Goal: Information Seeking & Learning: Learn about a topic

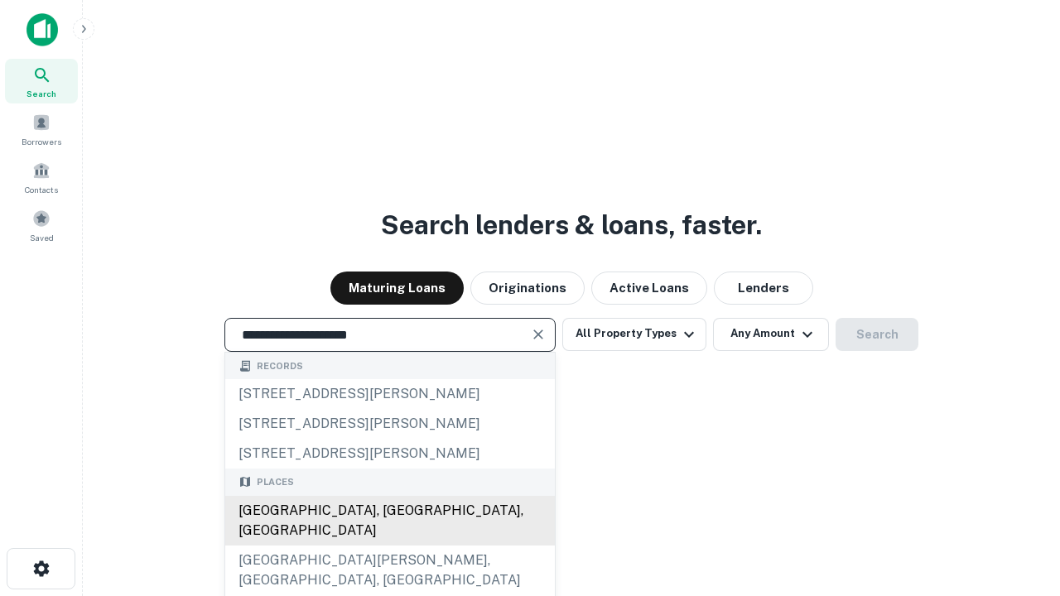
click at [389, 546] on div "[GEOGRAPHIC_DATA], [GEOGRAPHIC_DATA], [GEOGRAPHIC_DATA]" at bounding box center [390, 521] width 330 height 50
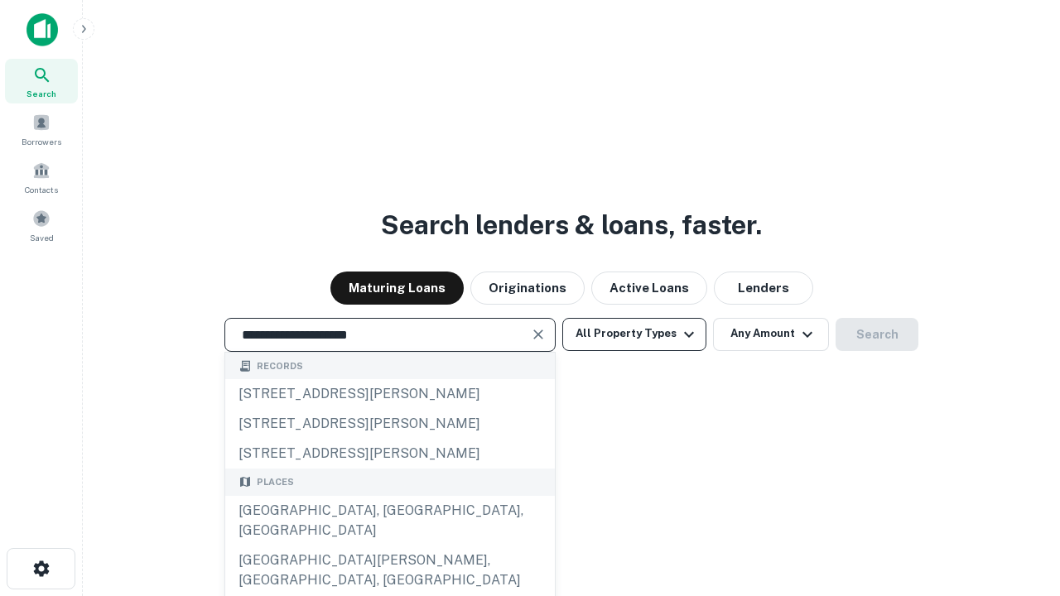
click at [634, 334] on button "All Property Types" at bounding box center [634, 334] width 144 height 33
type input "**********"
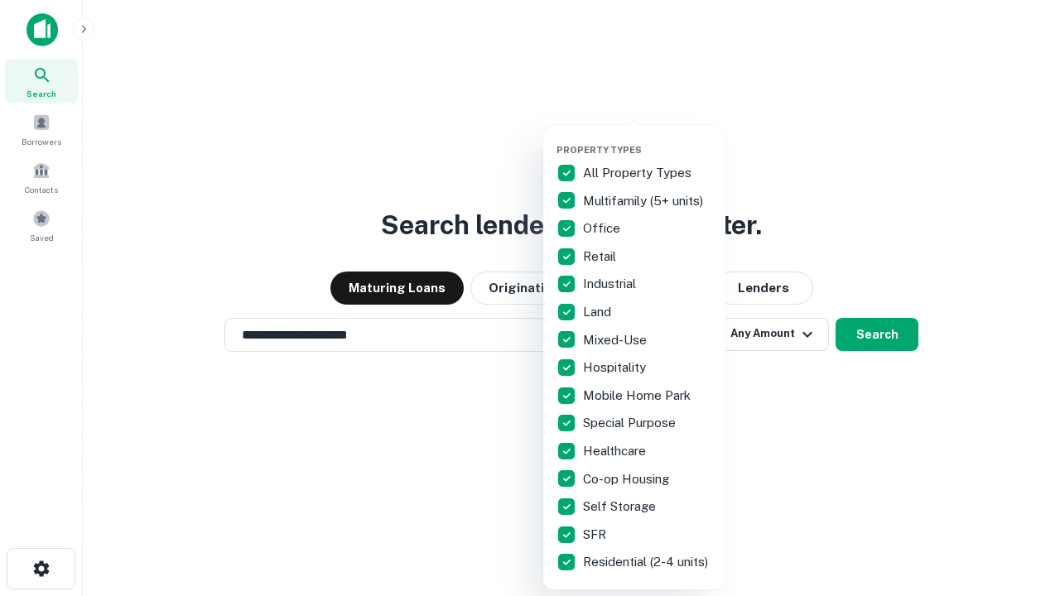
click at [648, 139] on button "button" at bounding box center [648, 139] width 182 height 1
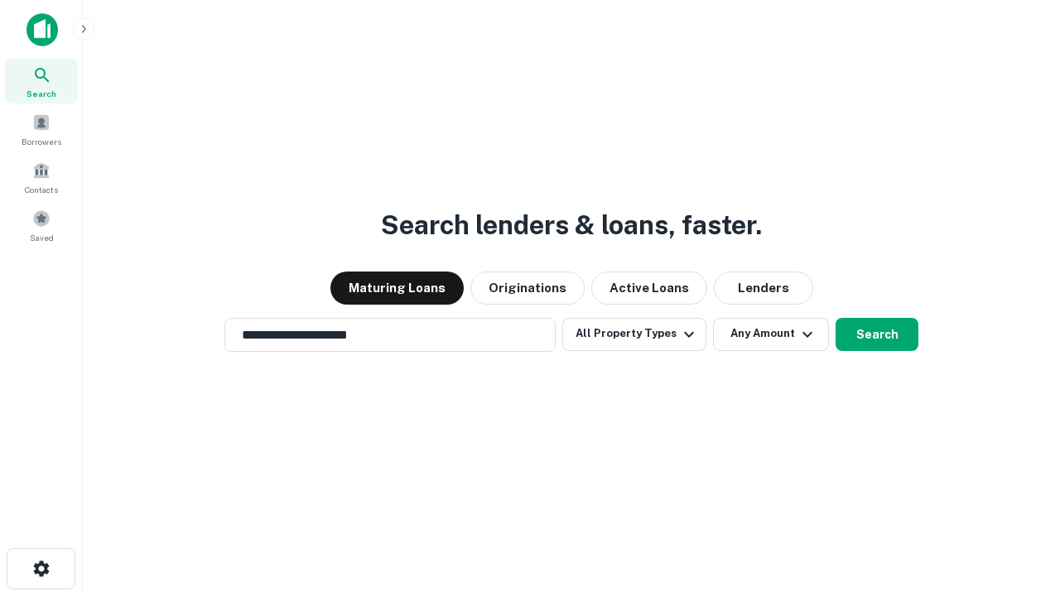
scroll to position [26, 0]
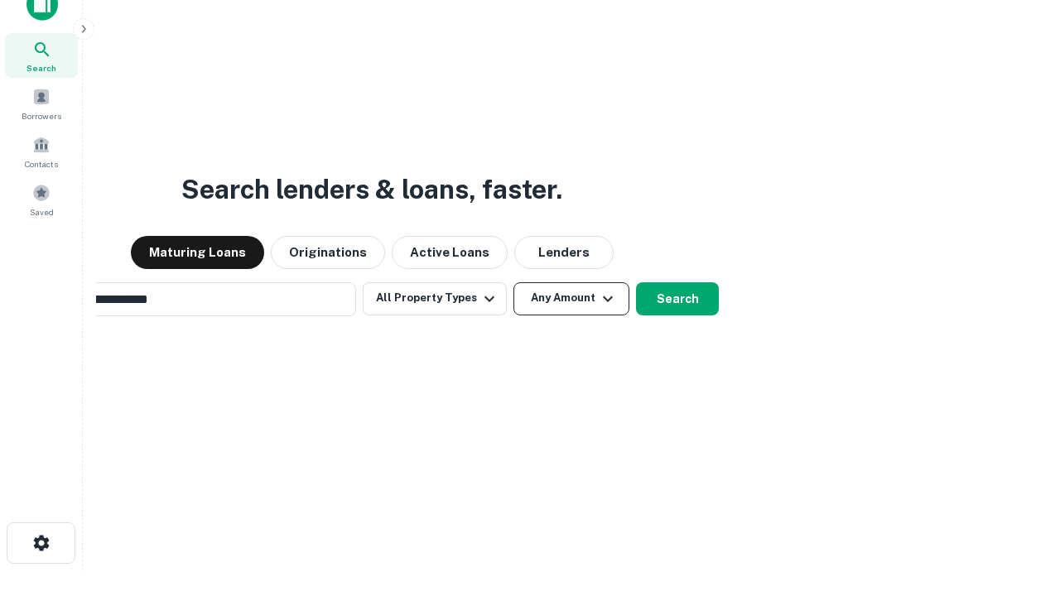
click at [513, 282] on button "Any Amount" at bounding box center [571, 298] width 116 height 33
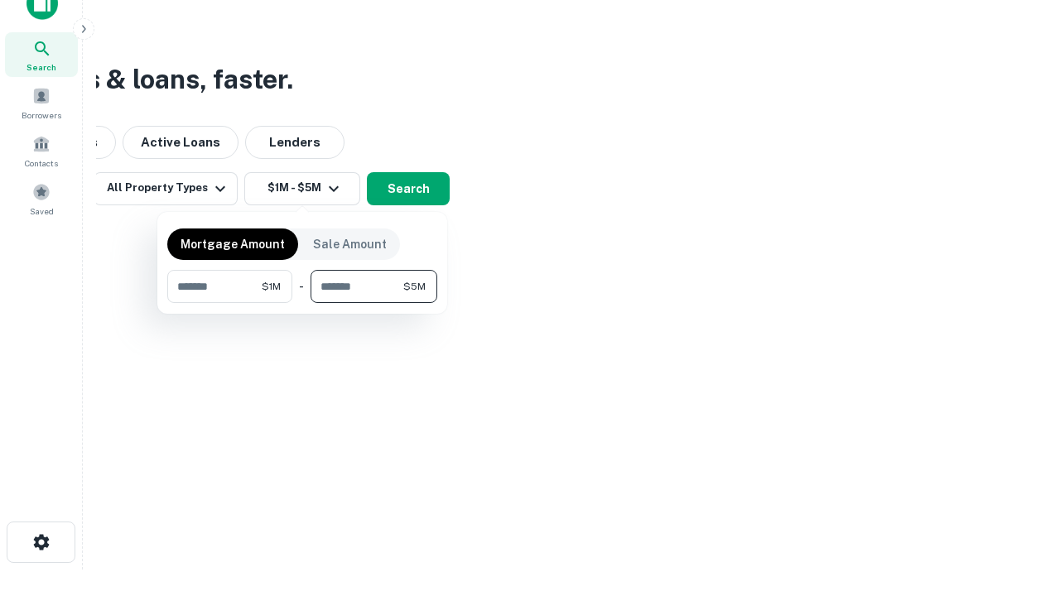
type input "*******"
click at [302, 303] on button "button" at bounding box center [302, 303] width 270 height 1
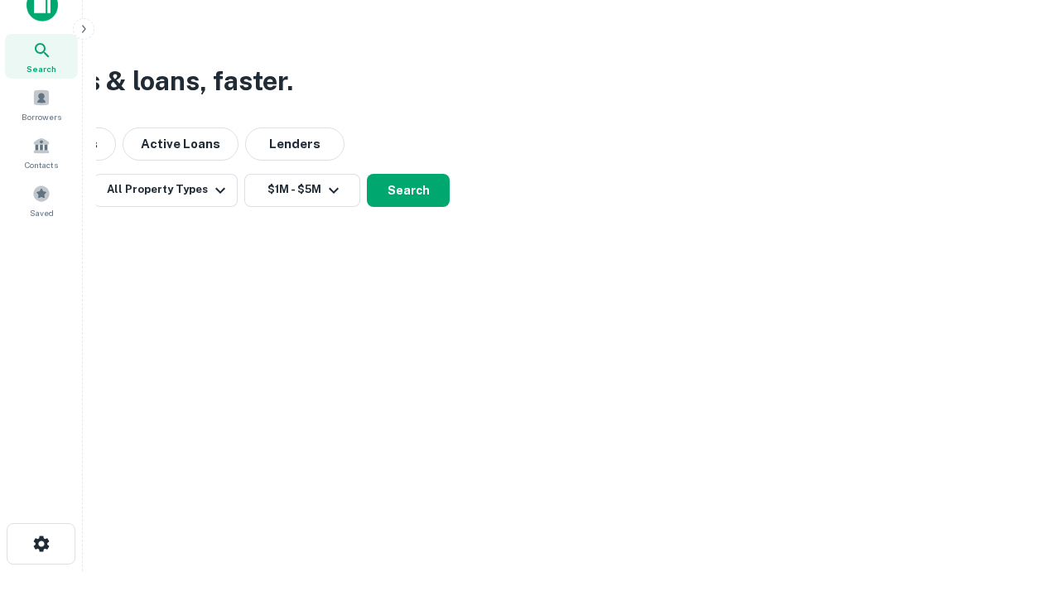
scroll to position [10, 306]
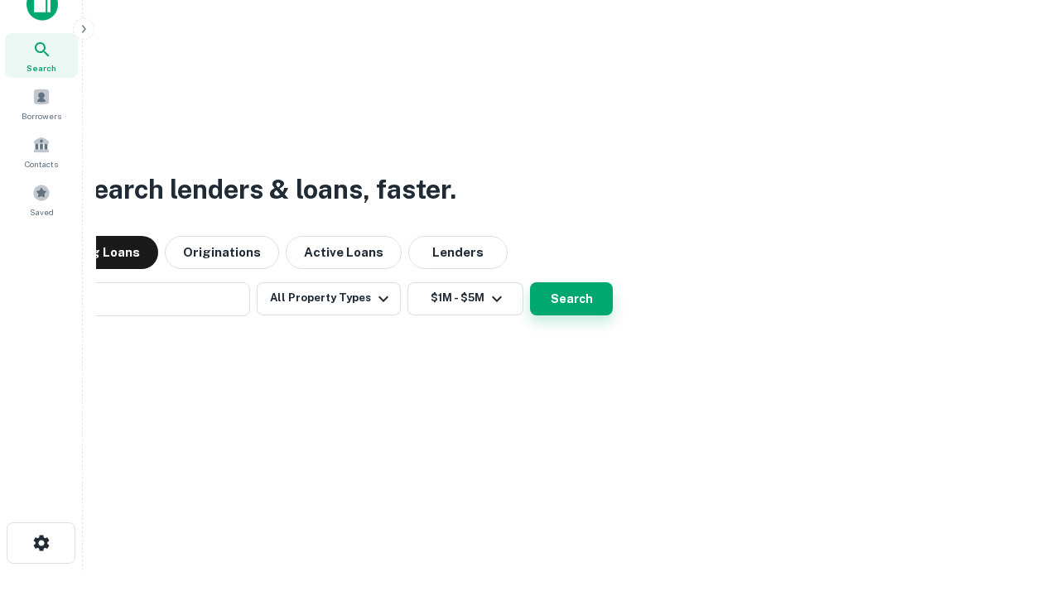
click at [530, 282] on button "Search" at bounding box center [571, 298] width 83 height 33
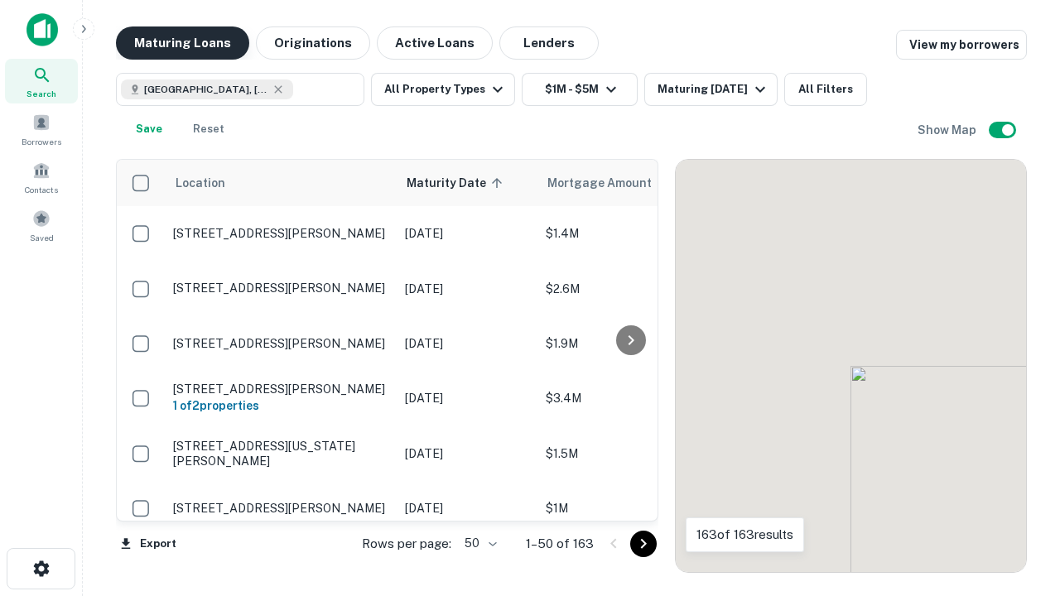
click at [182, 43] on button "Maturing Loans" at bounding box center [182, 43] width 133 height 33
